Goal: Navigation & Orientation: Find specific page/section

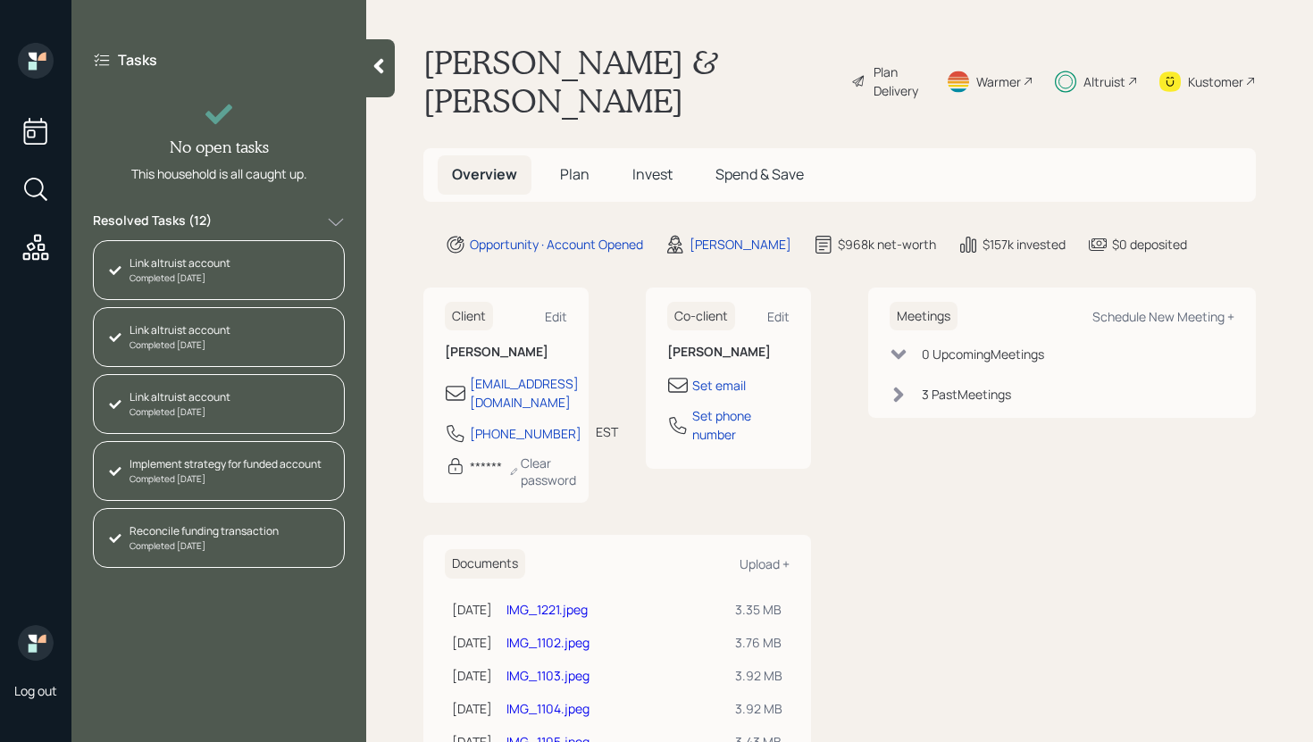
scroll to position [494, 0]
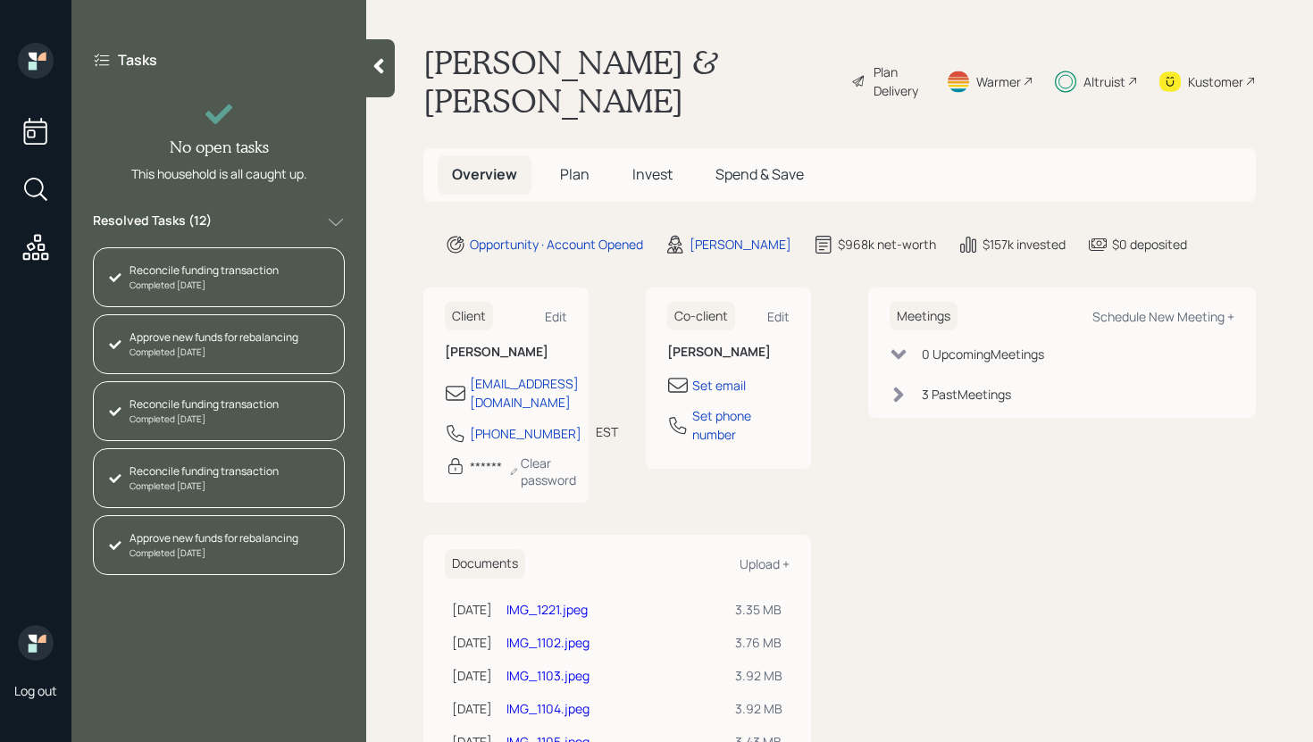
click at [376, 62] on icon at bounding box center [379, 66] width 18 height 18
